Goal: Transaction & Acquisition: Purchase product/service

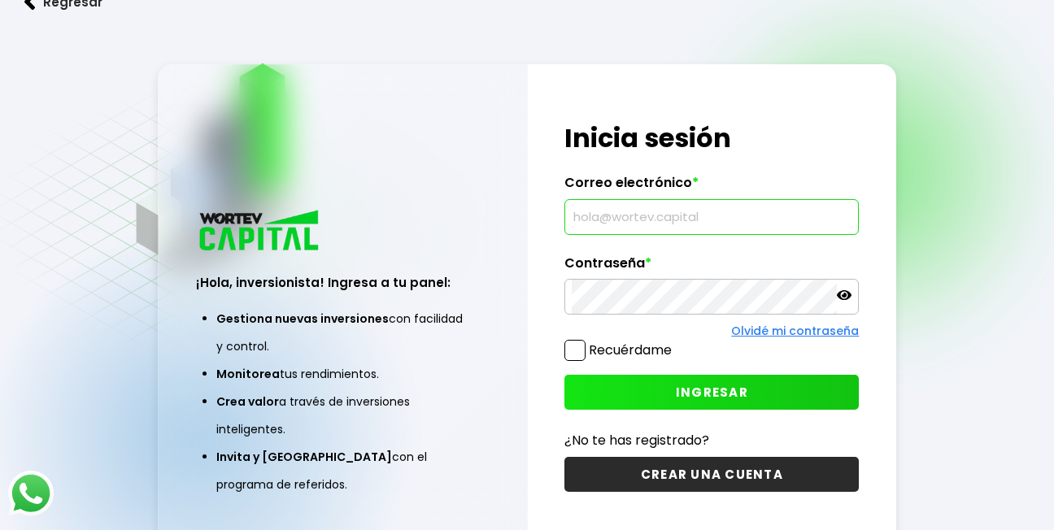
click at [708, 220] on input "text" at bounding box center [712, 217] width 280 height 34
click at [708, 220] on input "cer" at bounding box center [712, 217] width 280 height 34
type input "[EMAIL_ADDRESS][DOMAIN_NAME]"
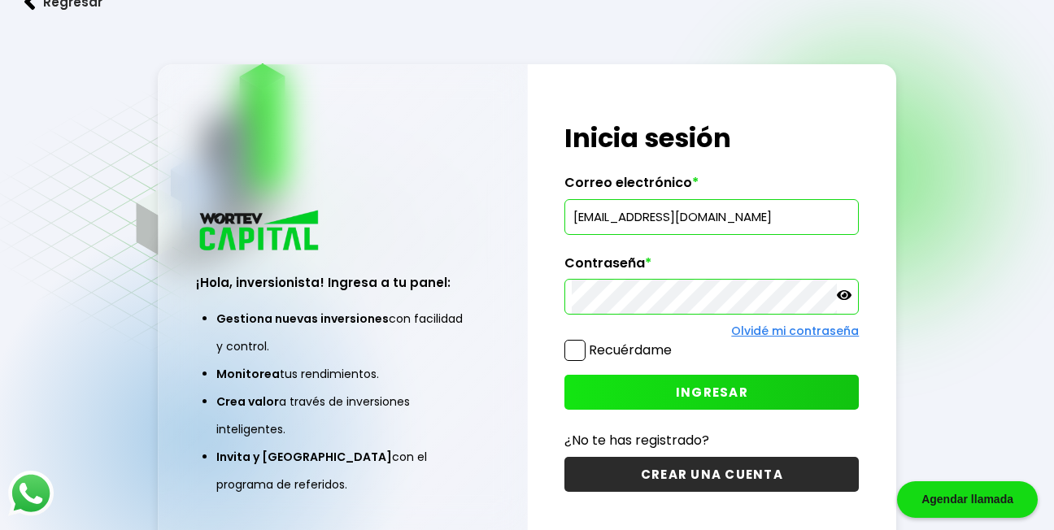
click at [716, 392] on span "INGRESAR" at bounding box center [712, 392] width 72 height 17
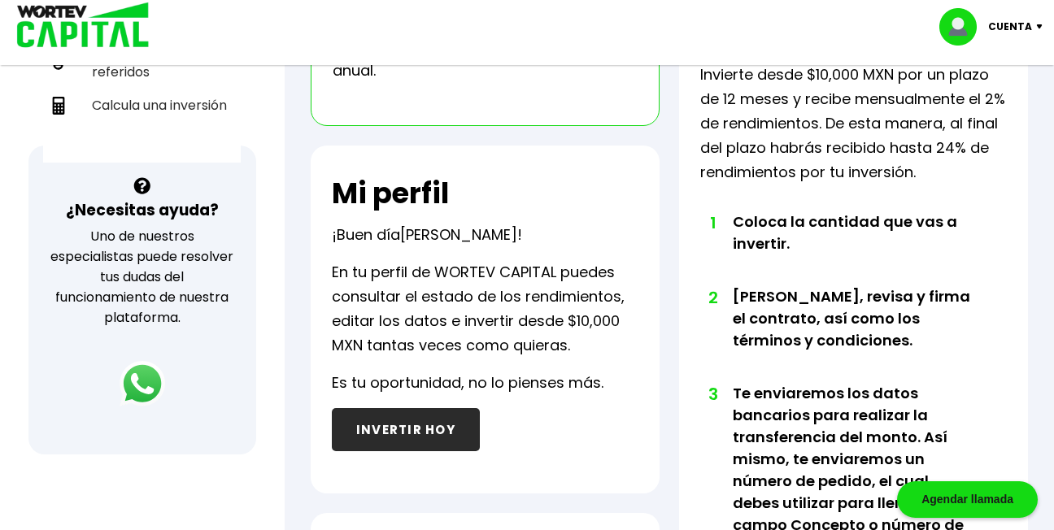
scroll to position [476, 0]
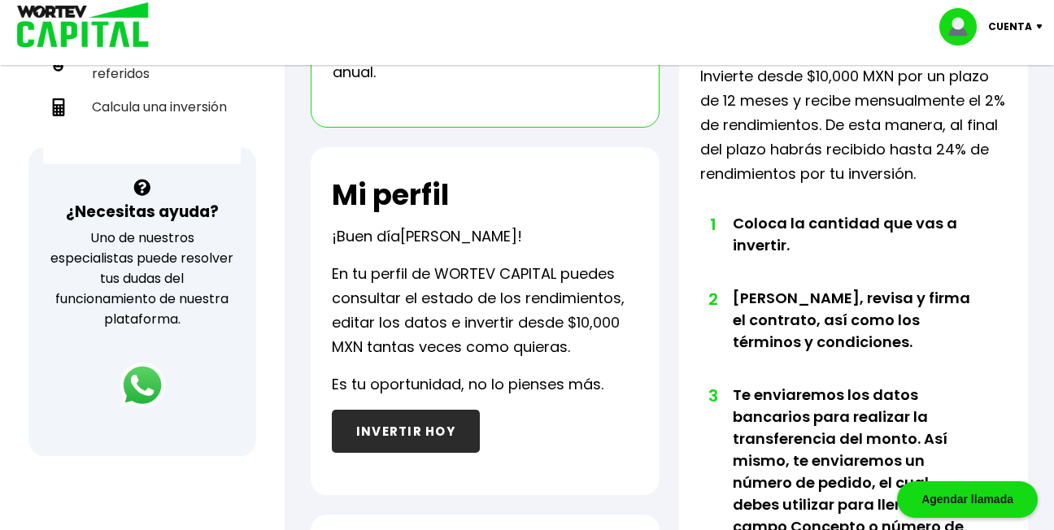
click at [431, 433] on button "INVERTIR HOY" at bounding box center [406, 431] width 148 height 43
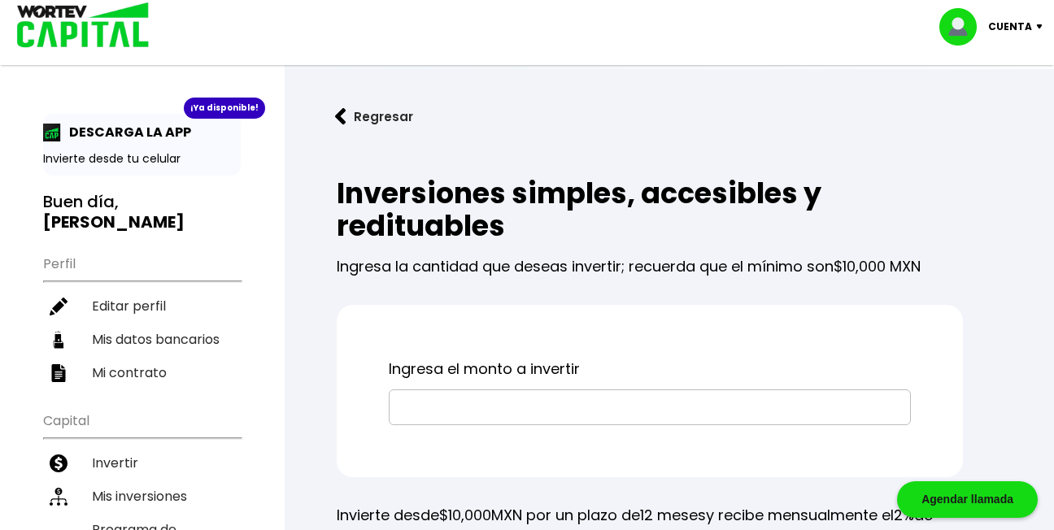
click at [428, 411] on input "text" at bounding box center [649, 407] width 507 height 34
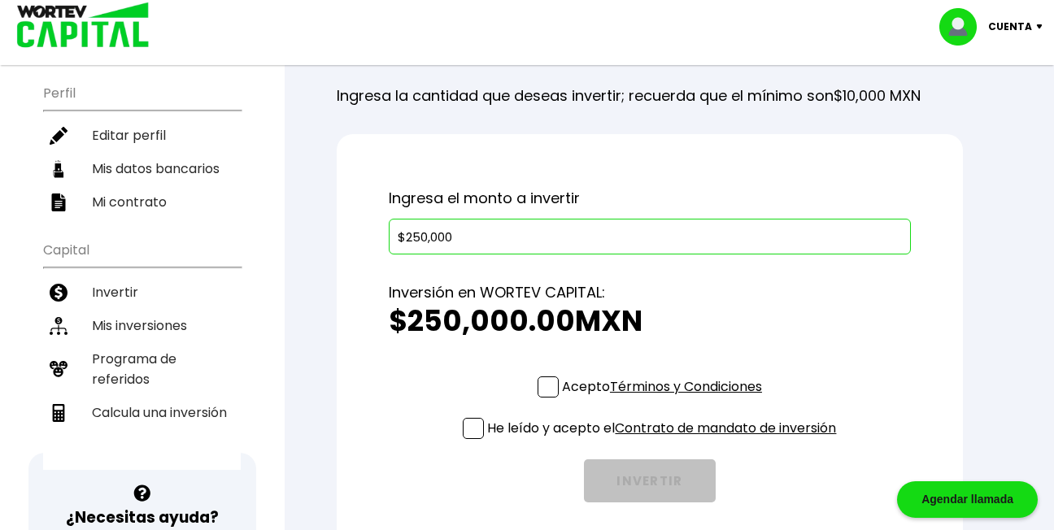
scroll to position [195, 0]
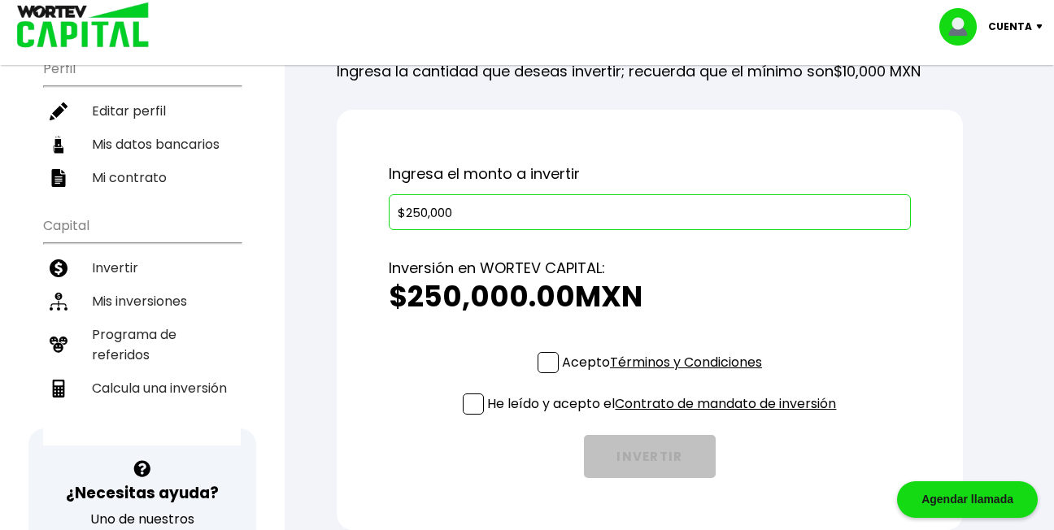
type input "$250,000"
click at [545, 362] on span at bounding box center [547, 362] width 21 height 21
click at [665, 375] on input "Acepto Términos y Condiciones" at bounding box center [665, 375] width 0 height 0
click at [470, 405] on span at bounding box center [473, 404] width 21 height 21
click at [665, 416] on input "He leído y acepto el Contrato de mandato de inversión" at bounding box center [665, 416] width 0 height 0
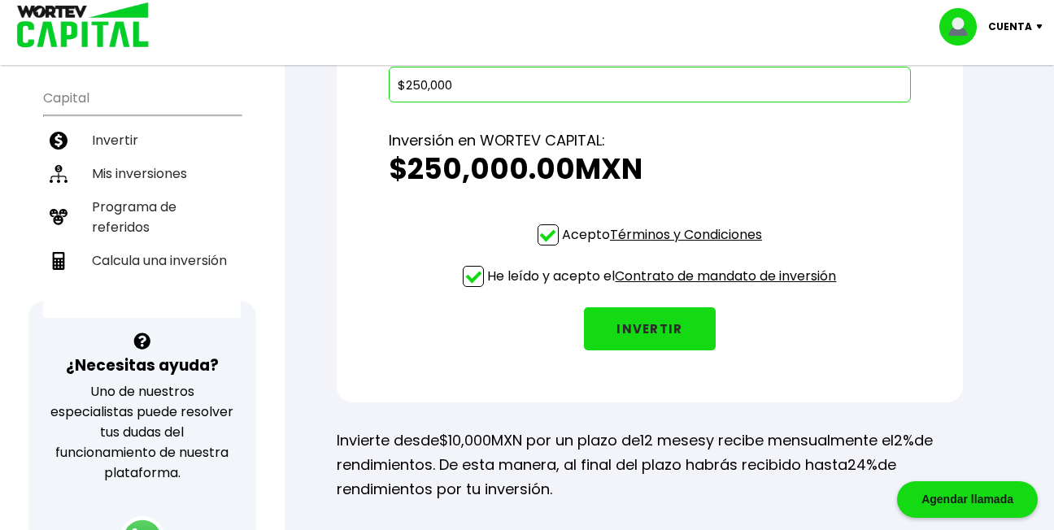
scroll to position [325, 0]
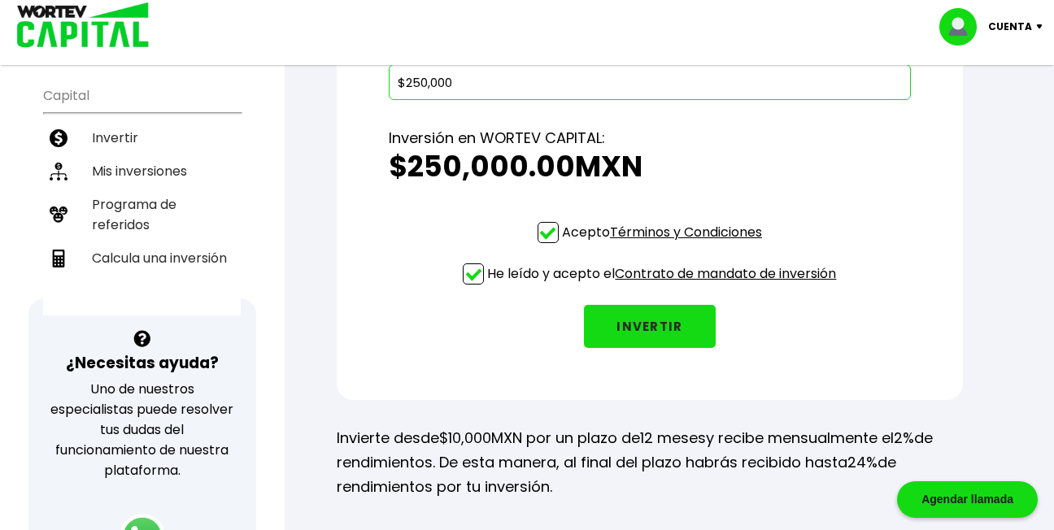
click at [646, 325] on button "INVERTIR" at bounding box center [650, 326] width 132 height 43
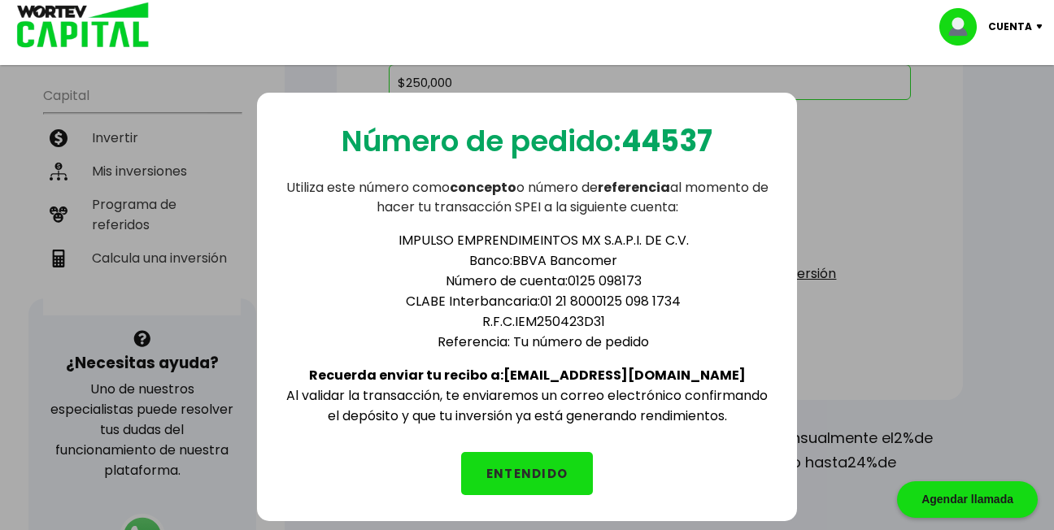
click at [566, 475] on button "ENTENDIDO" at bounding box center [527, 473] width 132 height 43
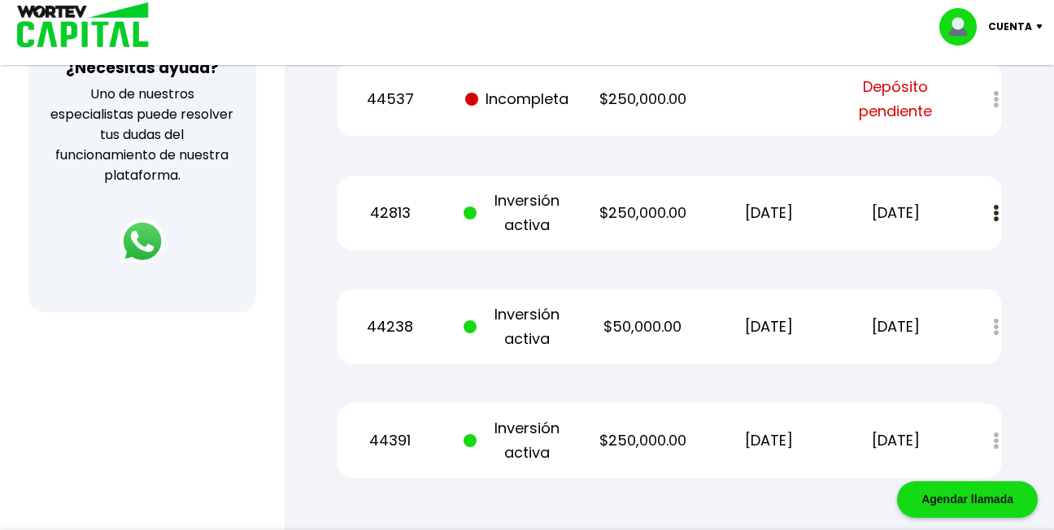
scroll to position [618, 0]
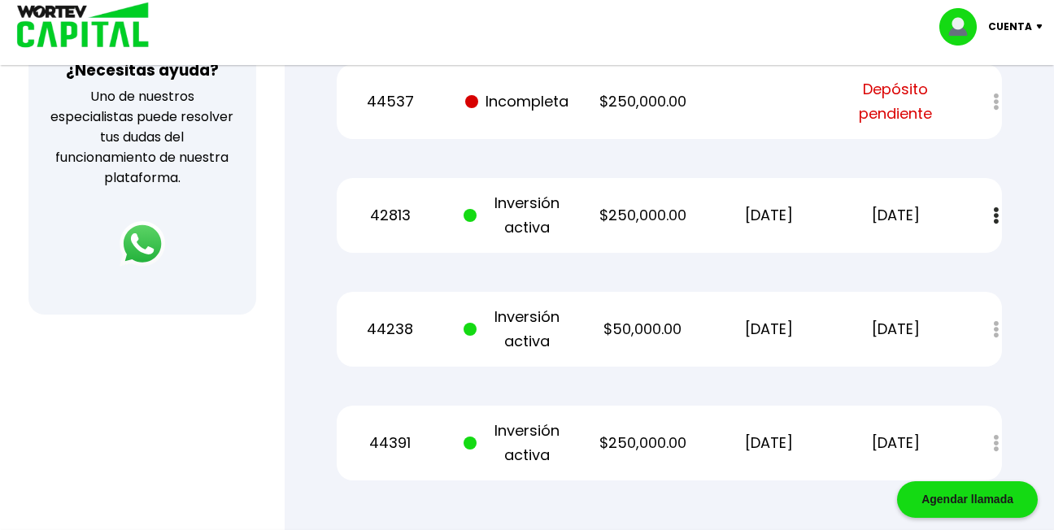
click at [1041, 27] on img at bounding box center [1043, 26] width 22 height 5
click at [1002, 103] on li "Cerrar sesión" at bounding box center [993, 108] width 130 height 33
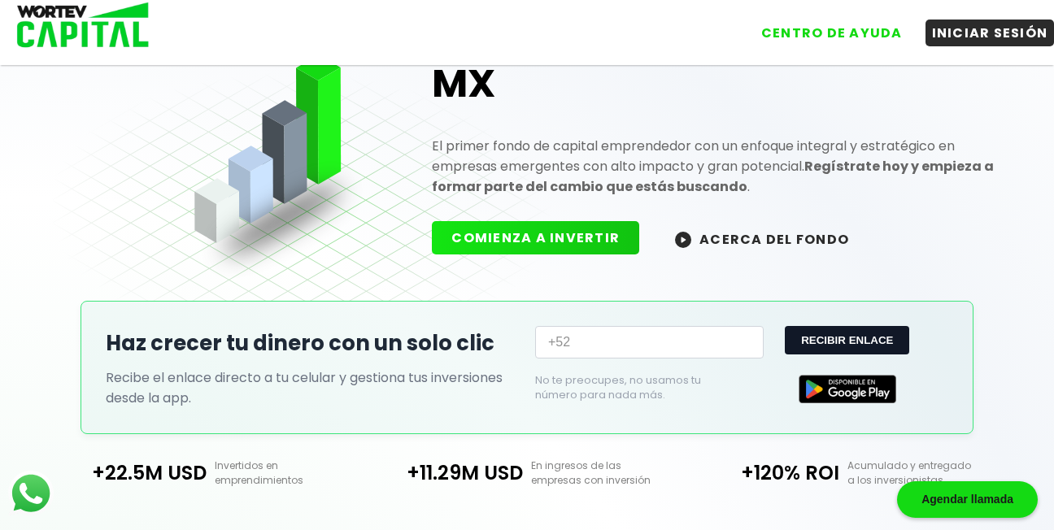
scroll to position [498, 0]
